Goal: Task Accomplishment & Management: Use online tool/utility

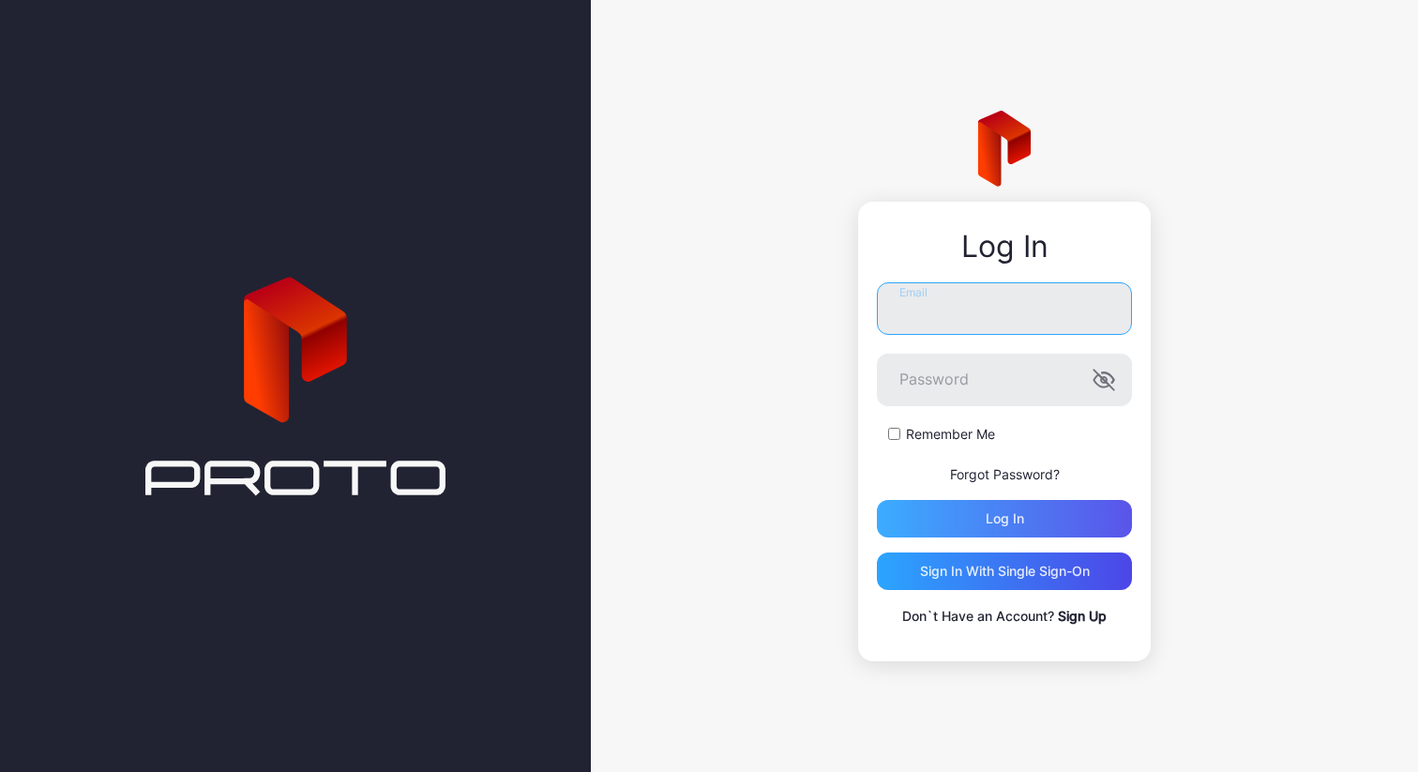
type input "**********"
click at [1024, 515] on div "Log in" at bounding box center [1004, 519] width 255 height 38
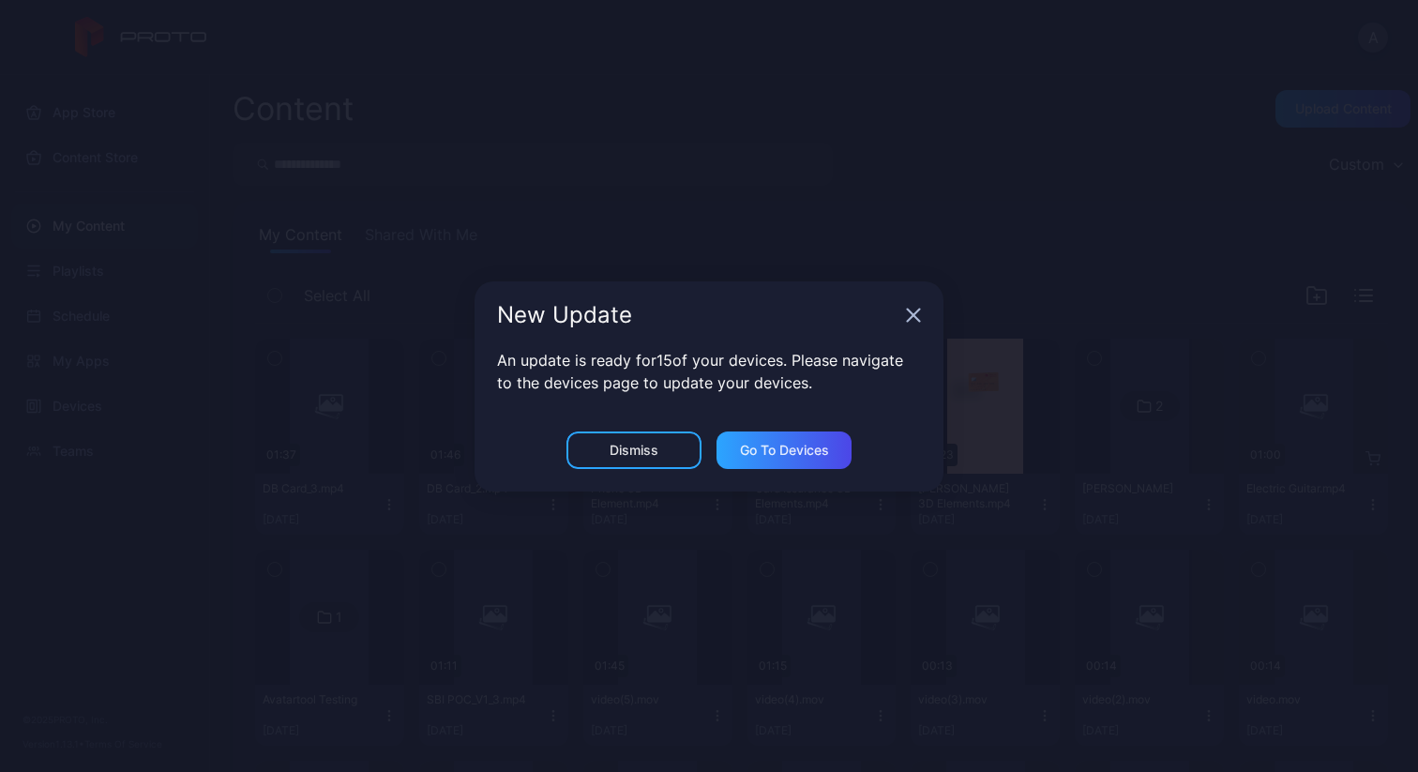
click at [913, 312] on icon "button" at bounding box center [913, 315] width 15 height 15
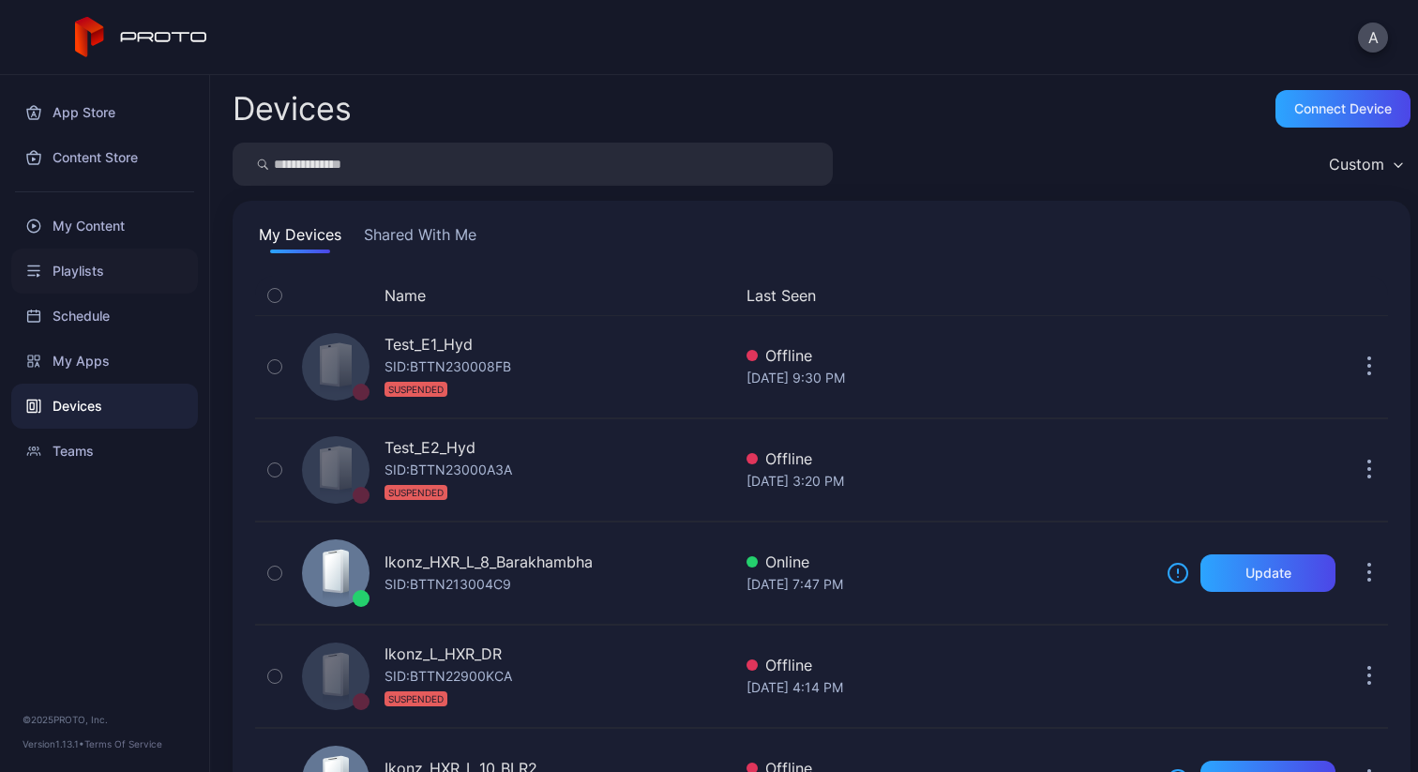
click at [127, 281] on div "Playlists" at bounding box center [104, 270] width 187 height 45
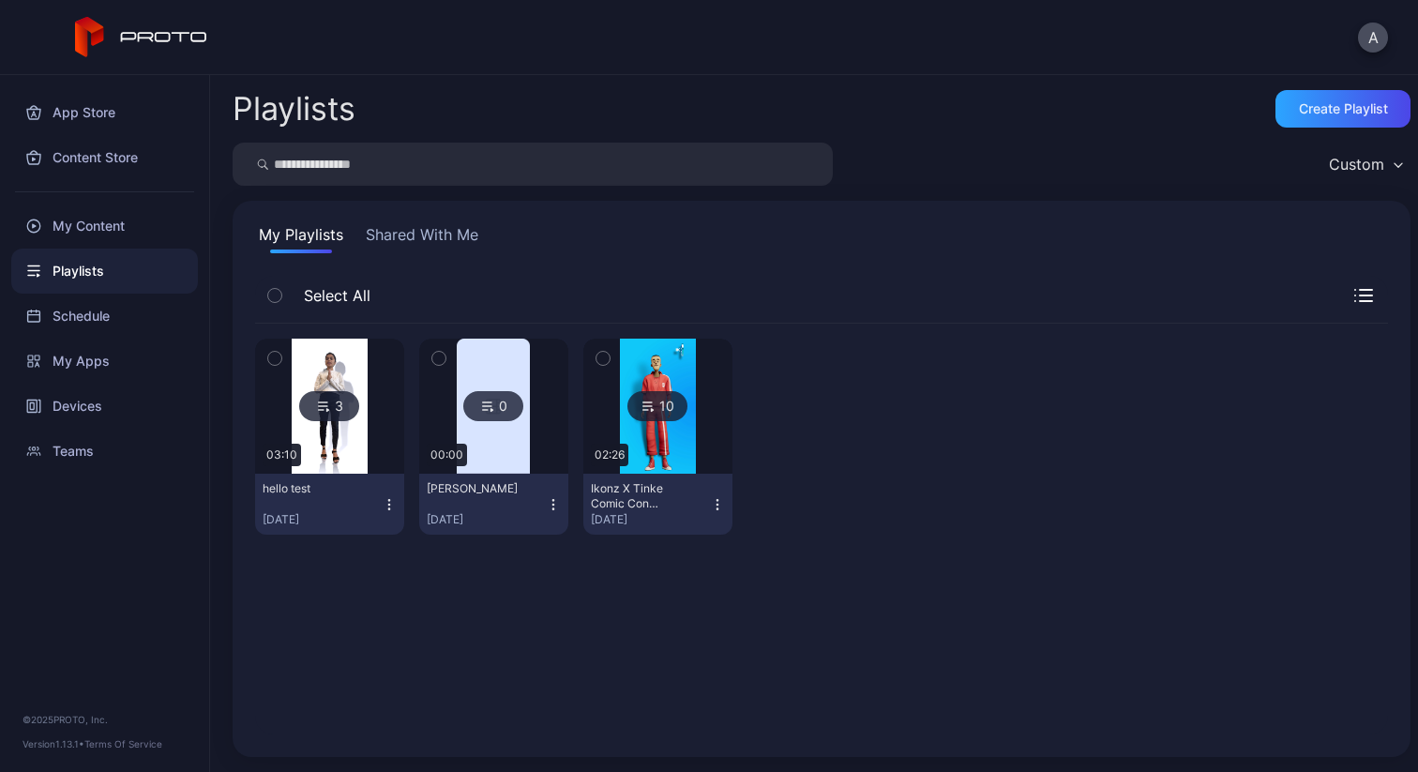
click at [352, 437] on img at bounding box center [330, 405] width 76 height 135
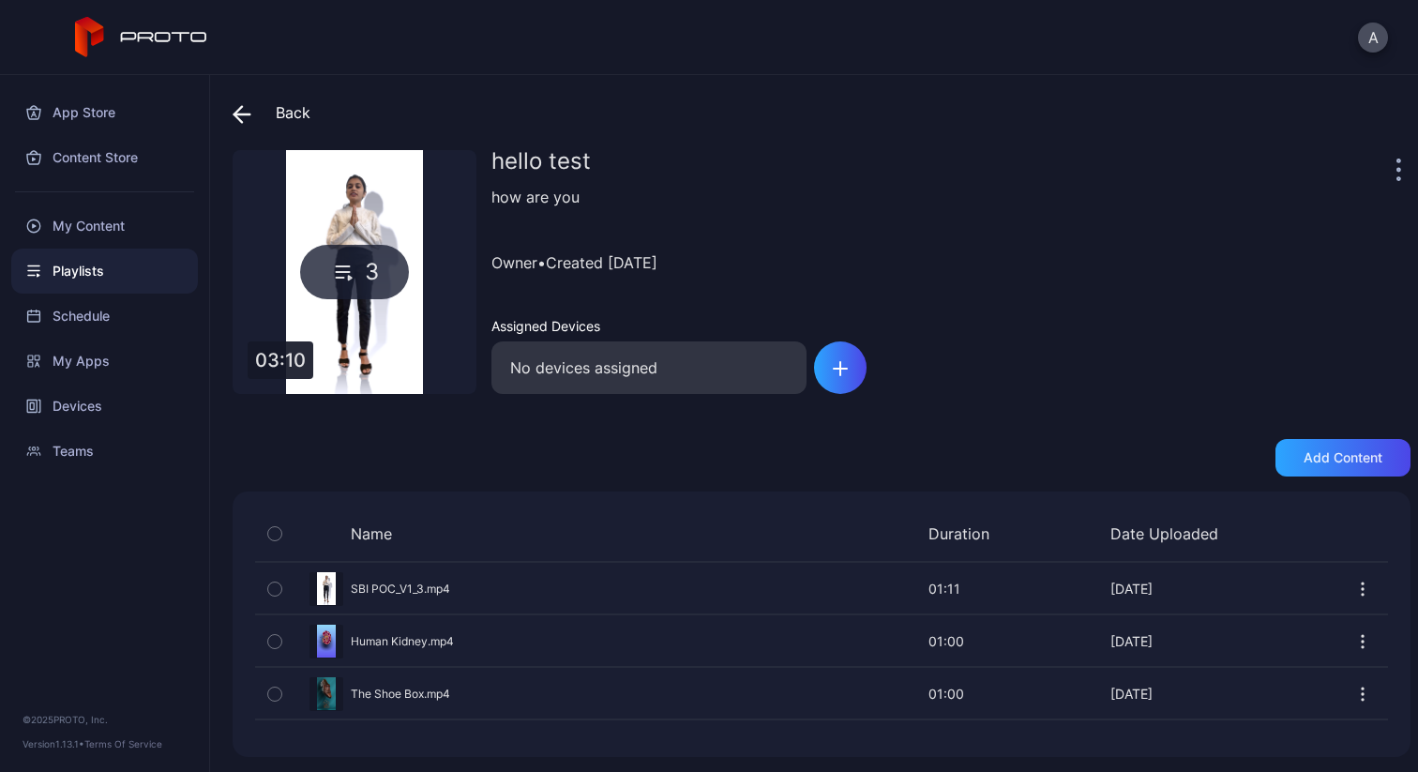
click at [1014, 590] on div "Preview" at bounding box center [821, 589] width 1133 height 50
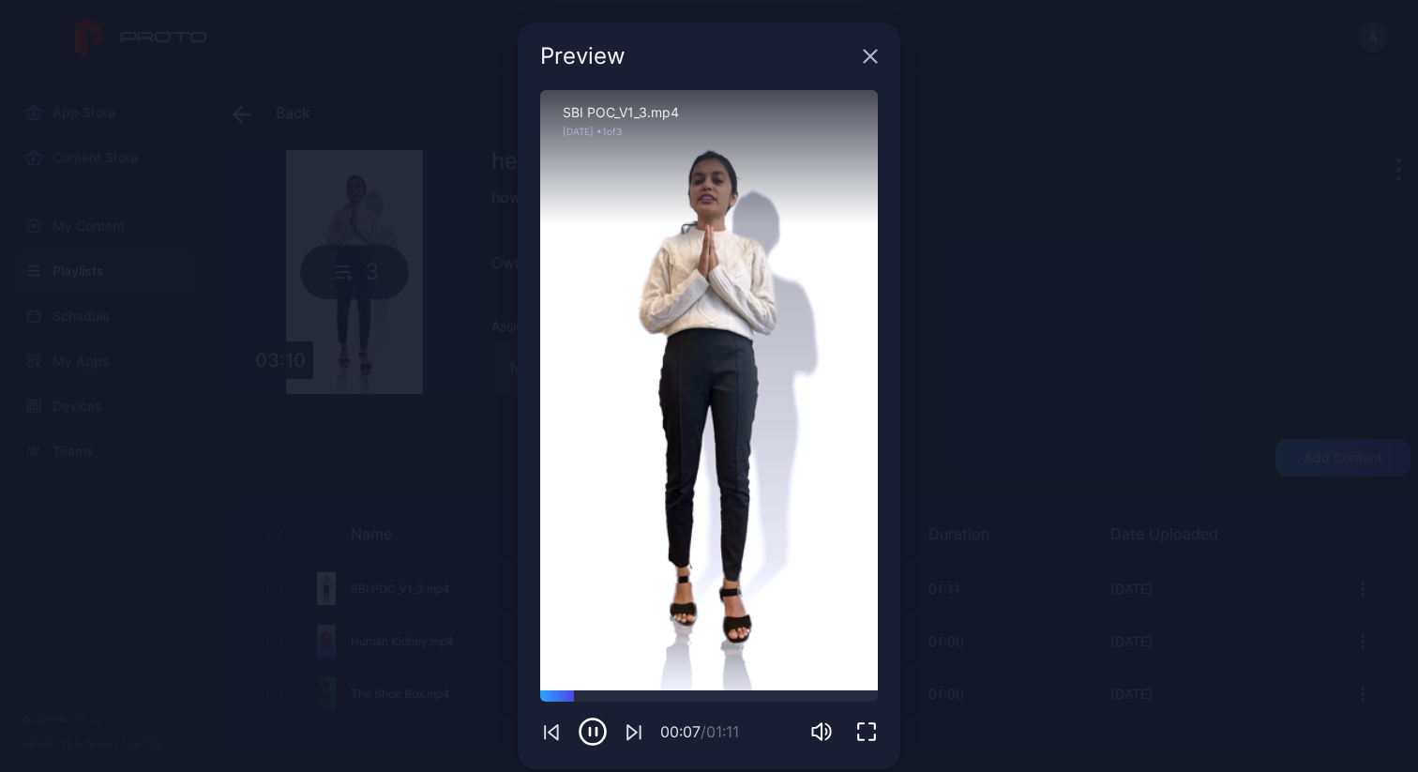
click at [865, 56] on icon "button" at bounding box center [871, 57] width 12 height 12
